Goal: Task Accomplishment & Management: Manage account settings

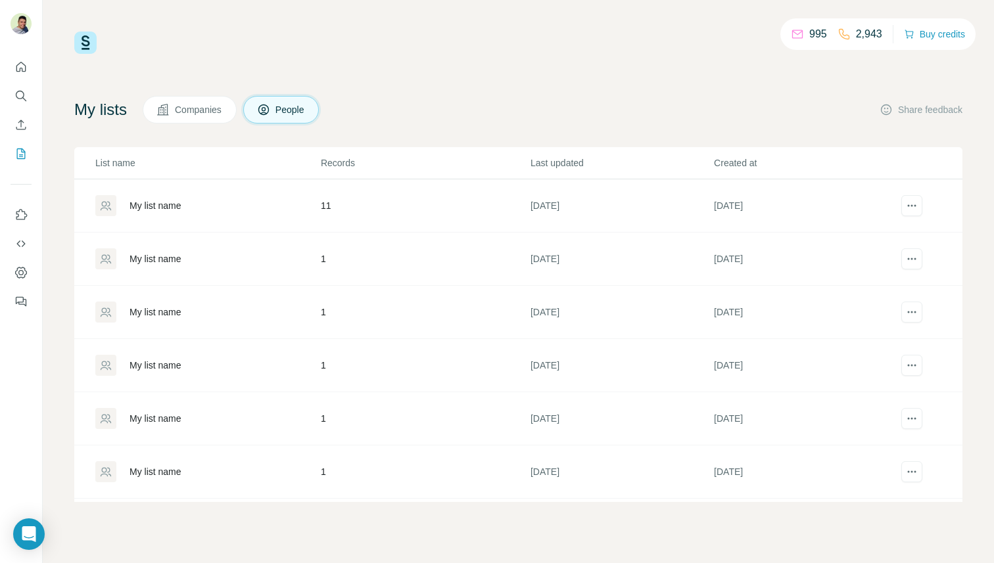
click at [152, 211] on div "My list name" at bounding box center [155, 205] width 52 height 13
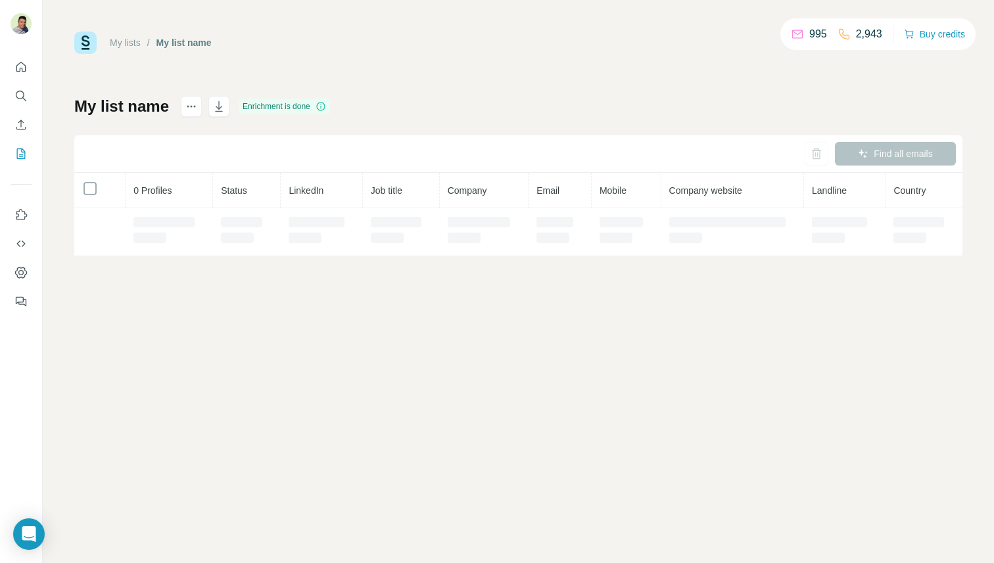
click at [169, 210] on td at bounding box center [169, 231] width 87 height 47
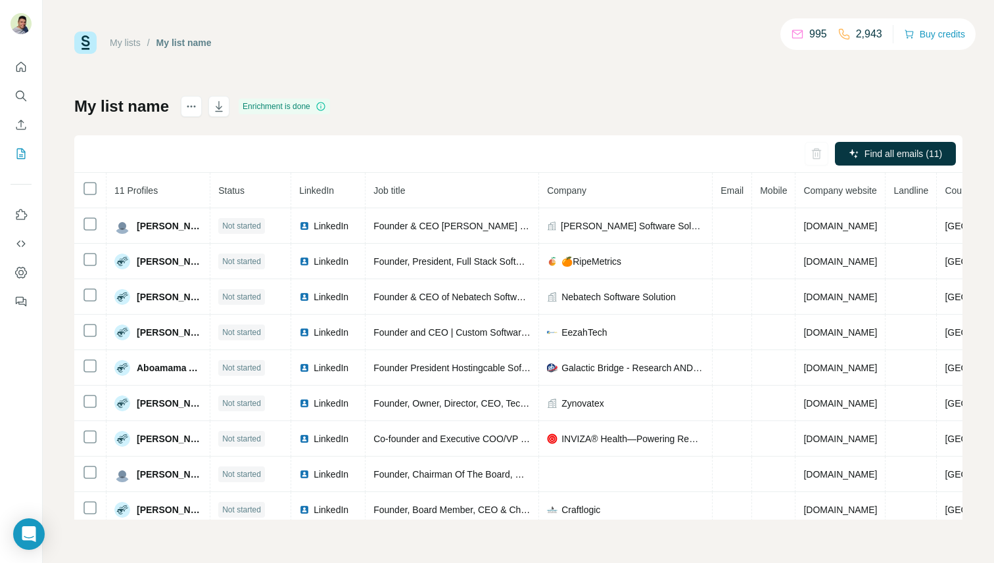
click at [679, 71] on div "My lists / My list name 995 2,943 Buy credits My list name Enrichment is done F…" at bounding box center [518, 276] width 888 height 488
